Goal: Navigation & Orientation: Find specific page/section

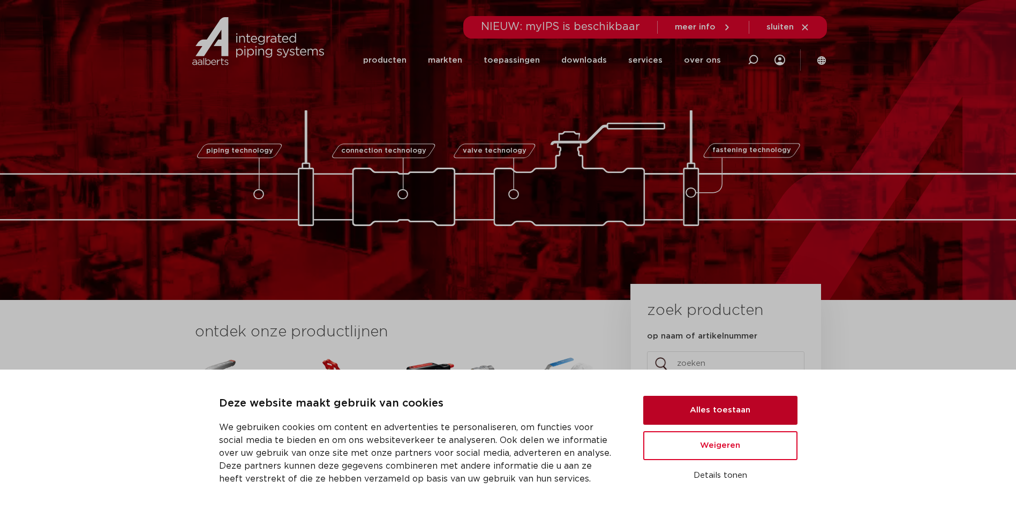
click at [688, 408] on button "Alles toestaan" at bounding box center [720, 410] width 154 height 29
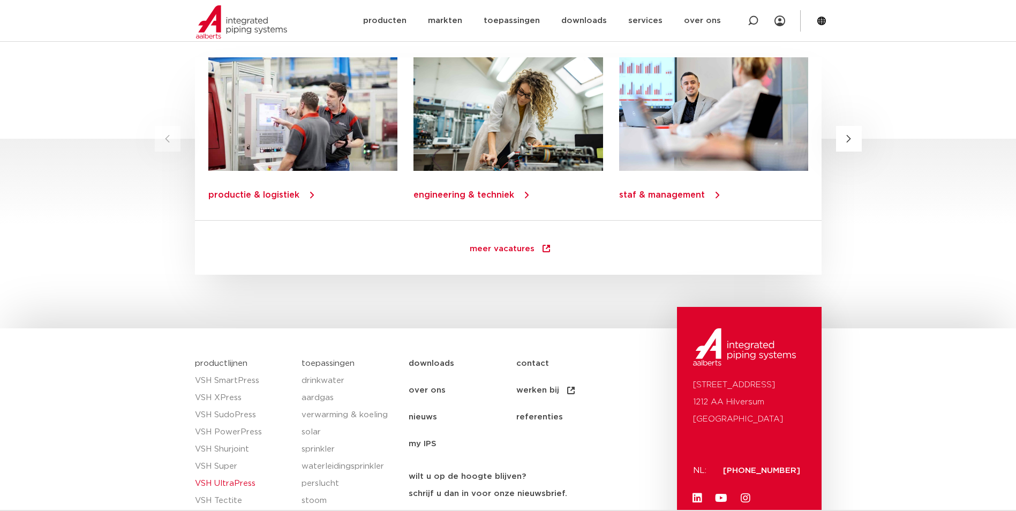
scroll to position [1522, 0]
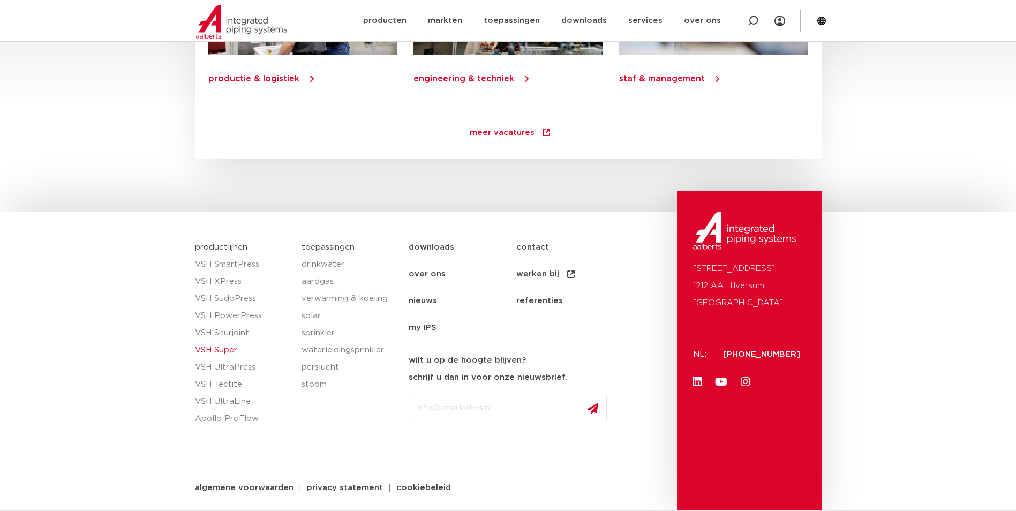
click at [221, 351] on link "VSH Super" at bounding box center [243, 350] width 96 height 17
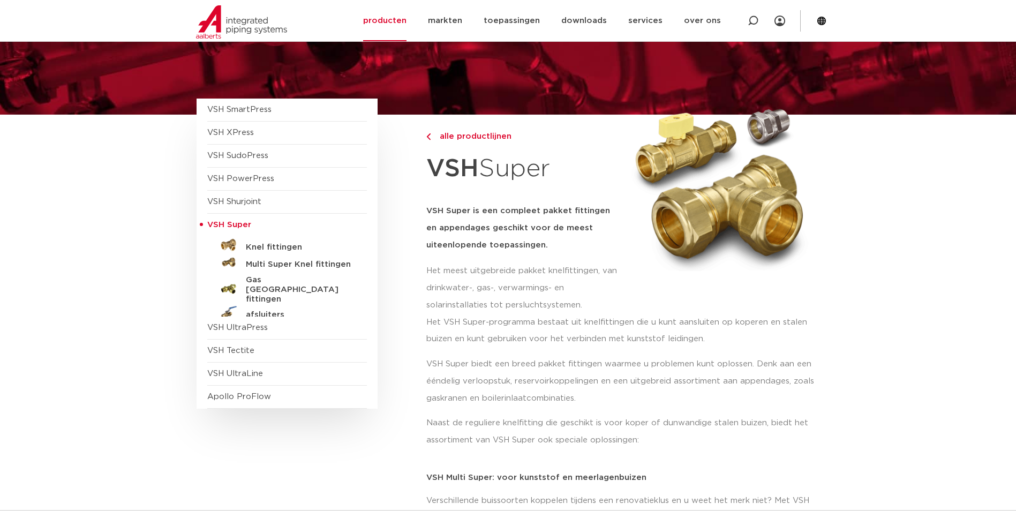
scroll to position [161, 0]
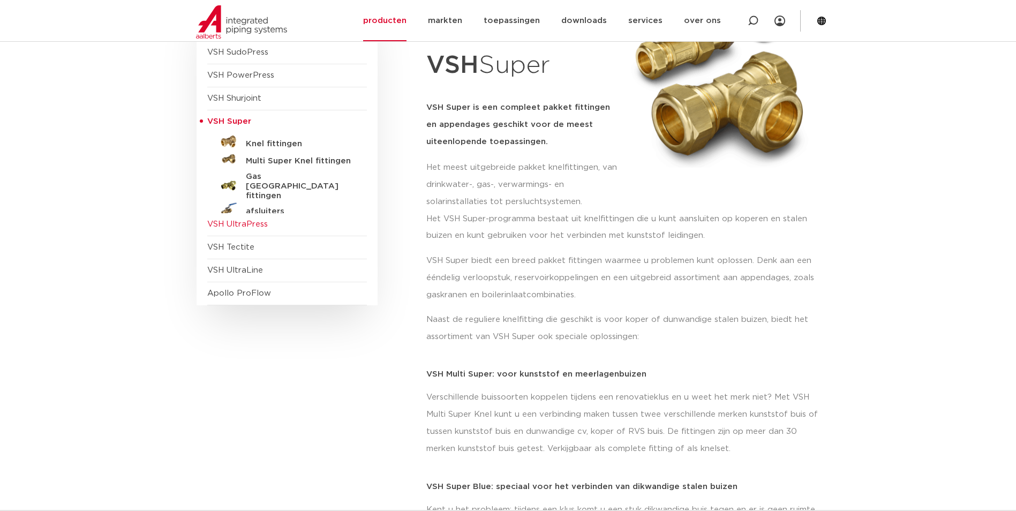
click at [248, 221] on span "VSH UltraPress" at bounding box center [237, 224] width 61 height 8
